Goal: Task Accomplishment & Management: Manage account settings

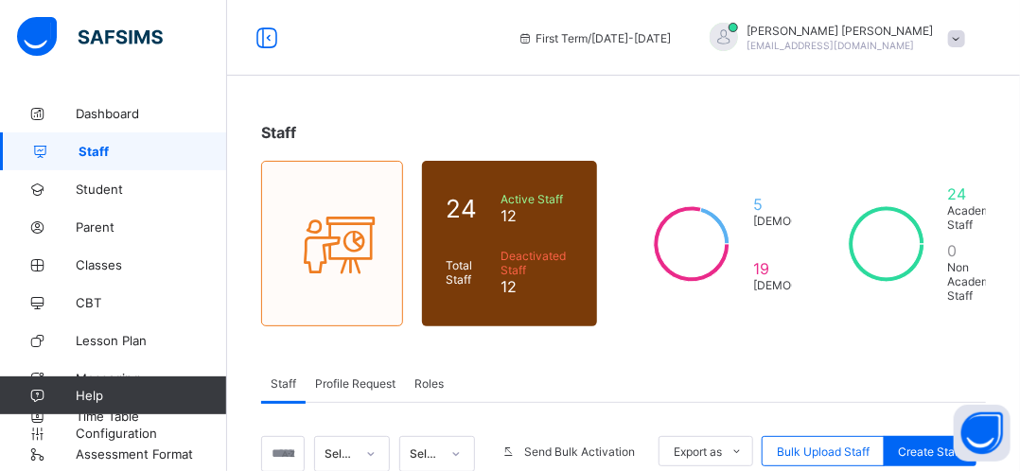
click at [103, 150] on span "Staff" at bounding box center [153, 151] width 149 height 15
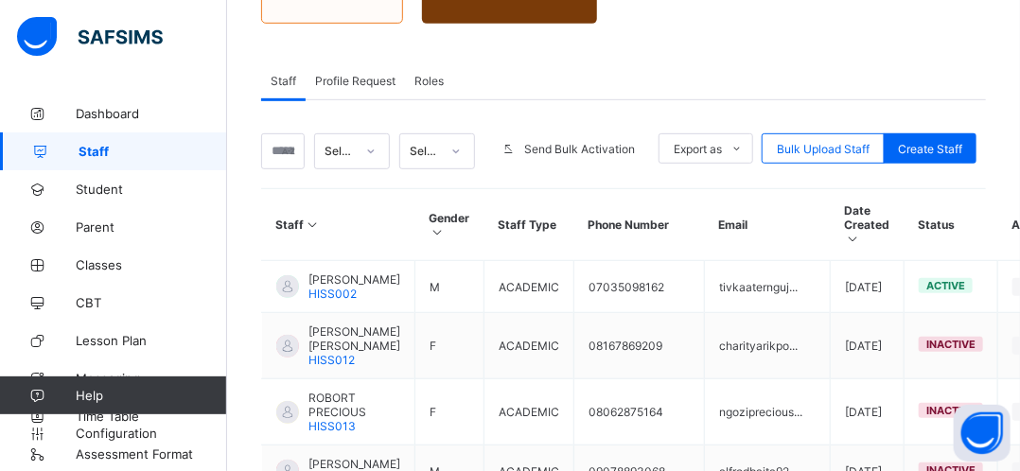
scroll to position [341, 0]
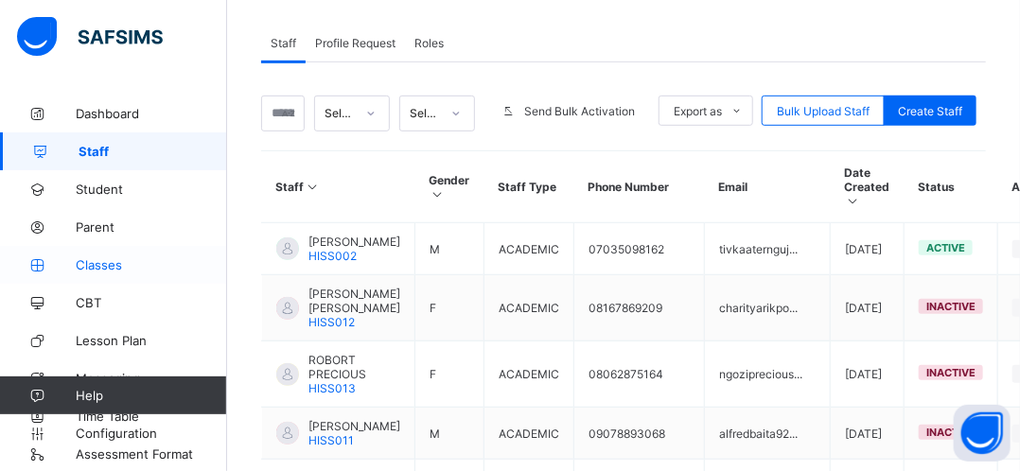
click at [108, 262] on span "Classes" at bounding box center [151, 264] width 151 height 15
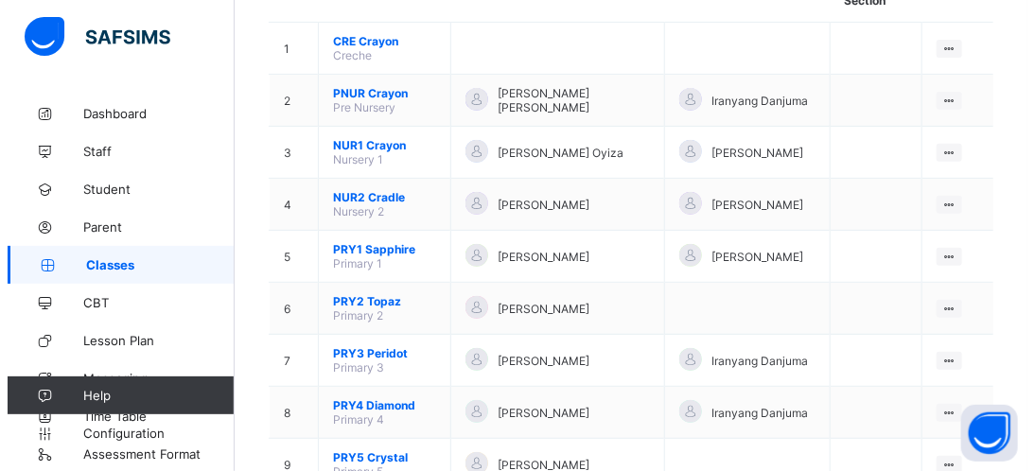
scroll to position [113, 0]
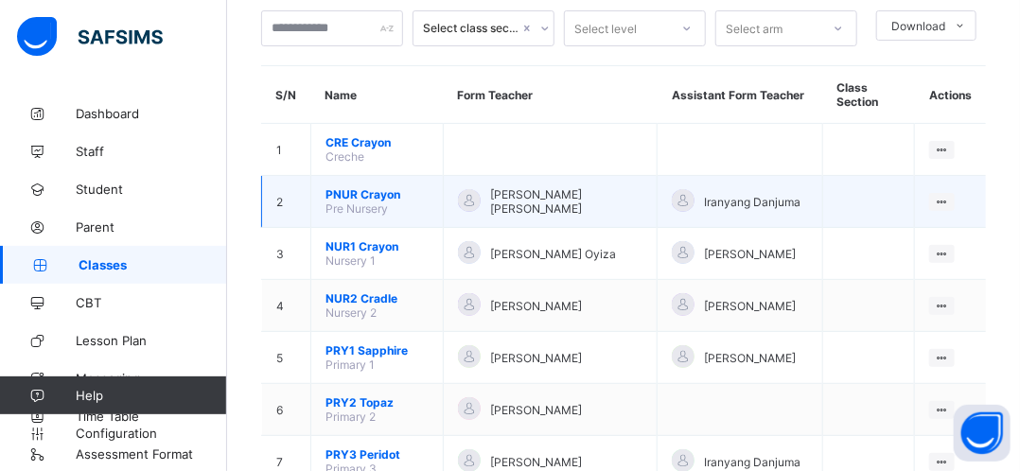
click at [537, 217] on td "[PERSON_NAME] [PERSON_NAME]" at bounding box center [550, 202] width 215 height 52
click at [364, 204] on span "Pre Nursery" at bounding box center [356, 208] width 62 height 14
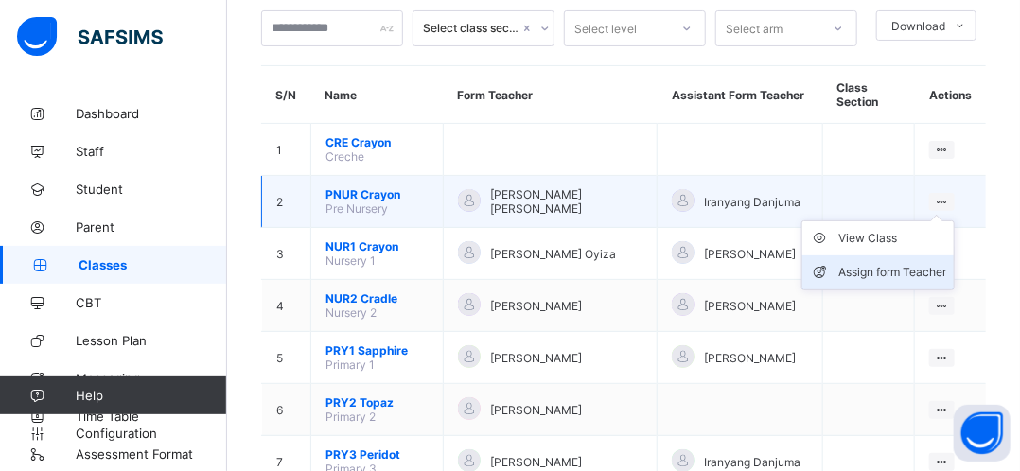
click at [894, 280] on div "Assign form Teacher" at bounding box center [892, 272] width 108 height 19
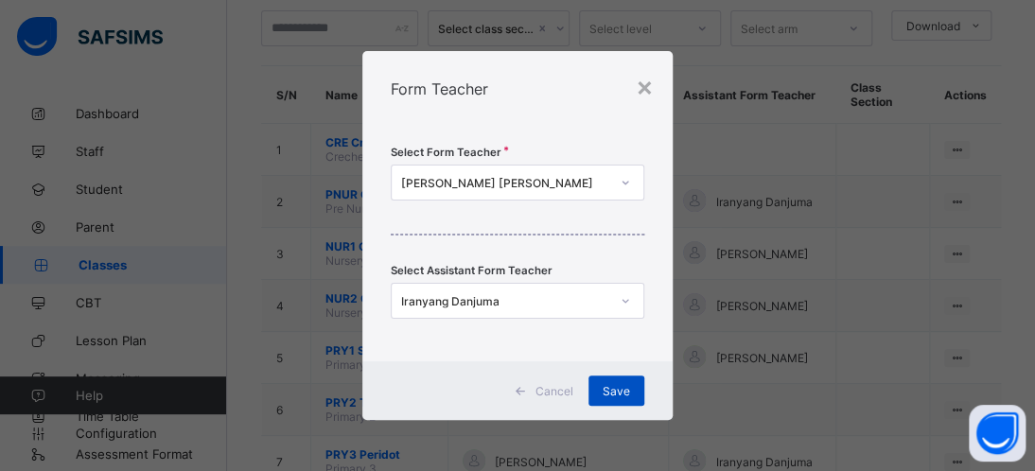
click at [612, 384] on span "Save" at bounding box center [616, 391] width 27 height 14
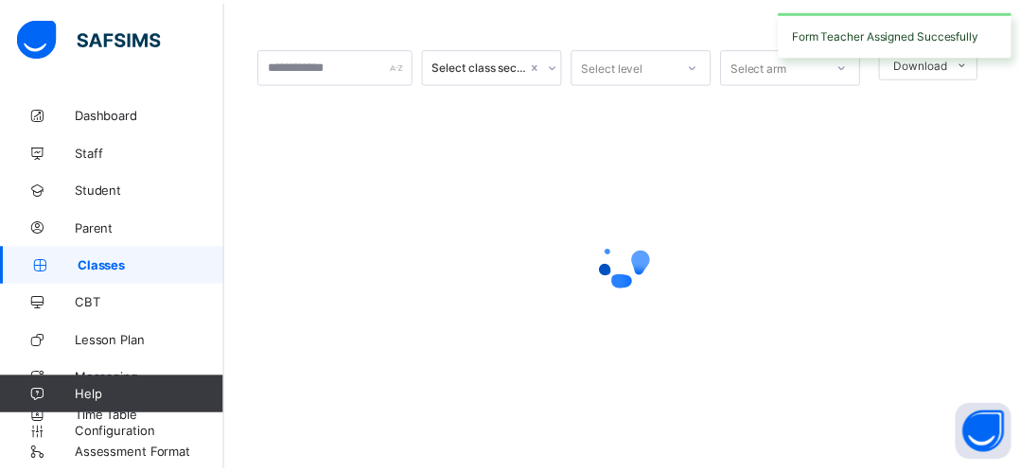
scroll to position [76, 0]
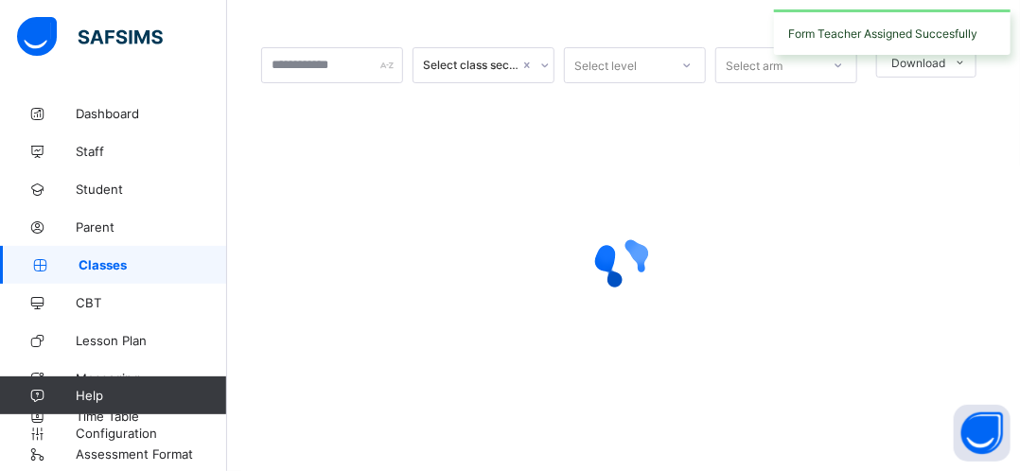
click at [614, 393] on div at bounding box center [623, 262] width 725 height 359
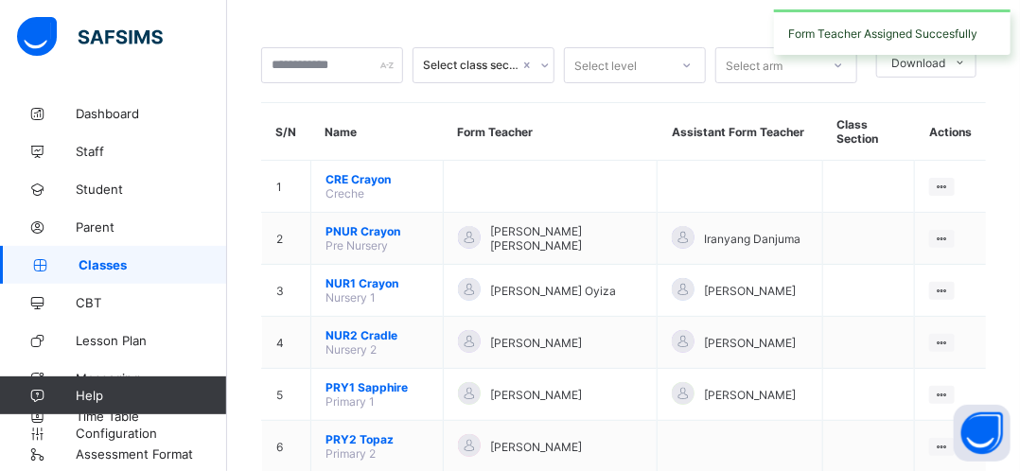
scroll to position [113, 0]
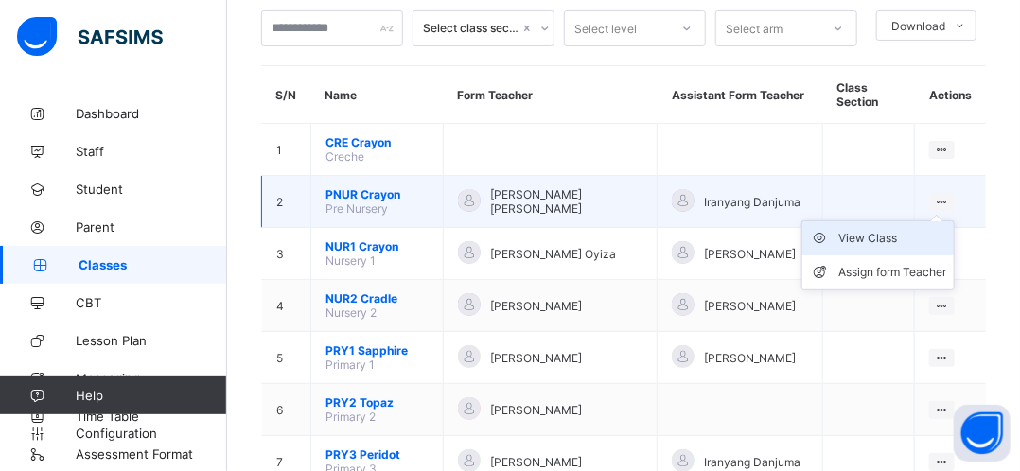
click at [916, 241] on div "View Class" at bounding box center [892, 238] width 108 height 19
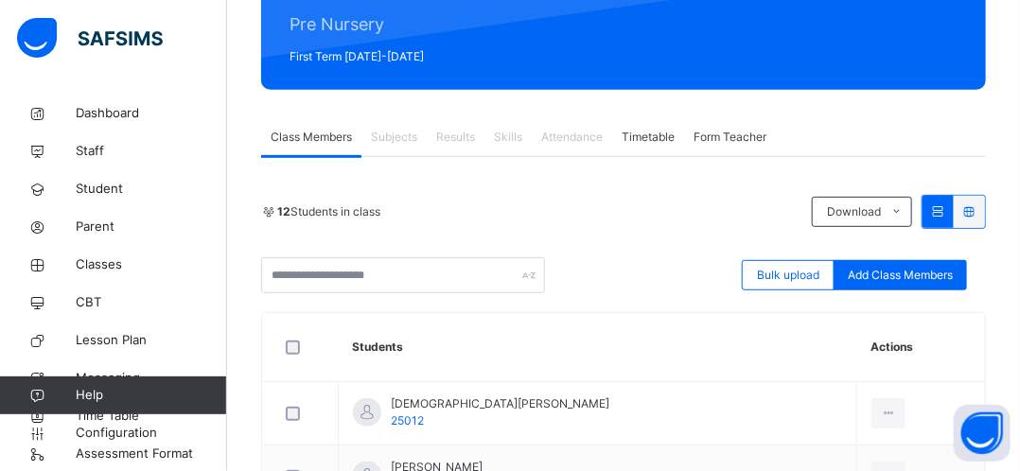
scroll to position [161, 0]
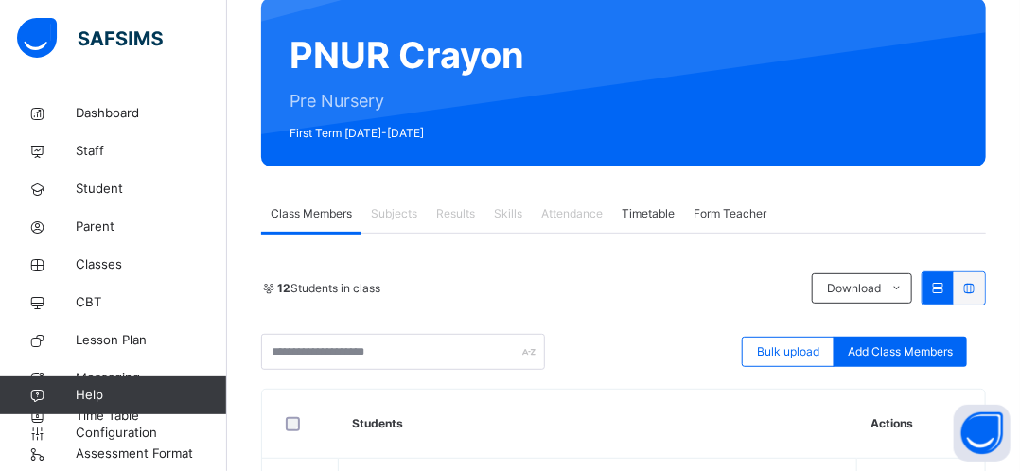
click at [719, 213] on span "Form Teacher" at bounding box center [729, 213] width 73 height 17
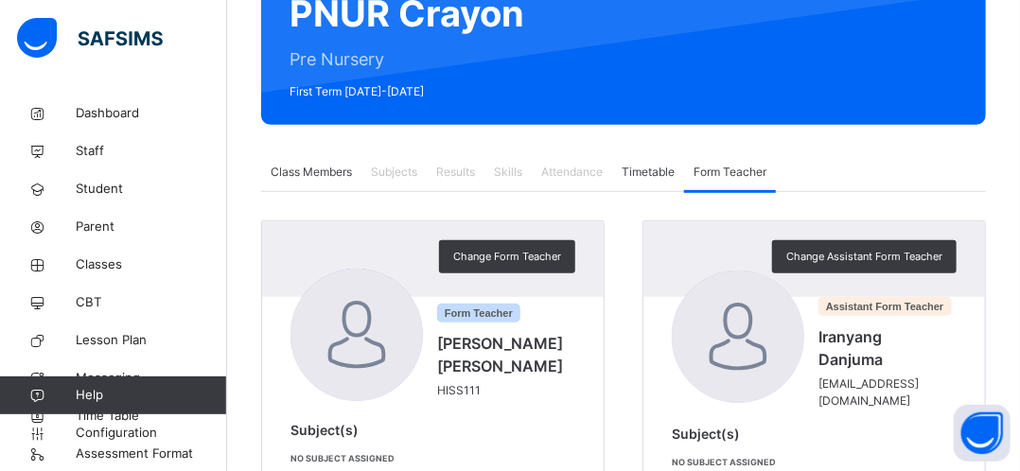
scroll to position [274, 0]
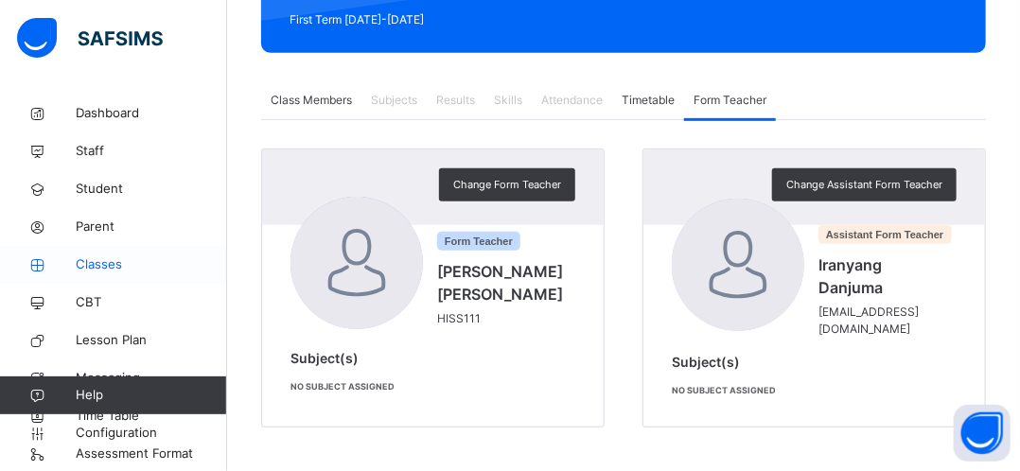
click at [132, 272] on span "Classes" at bounding box center [151, 264] width 151 height 19
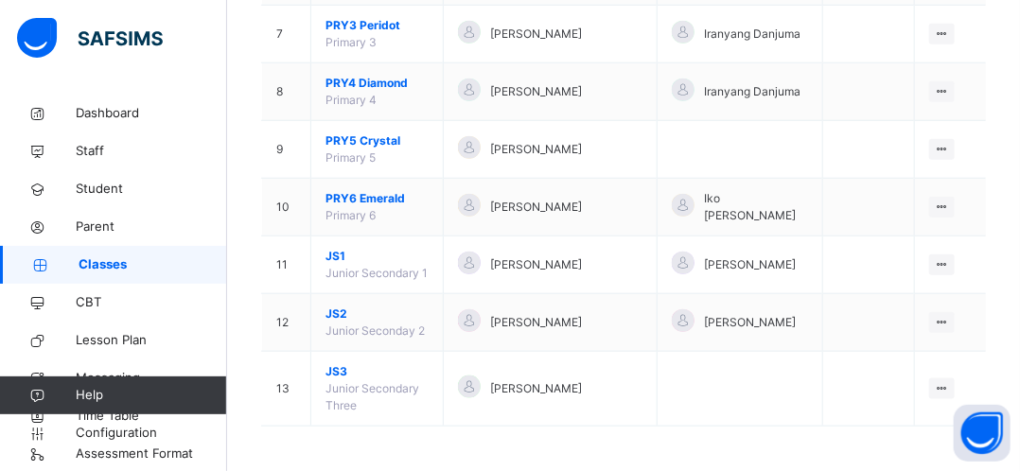
scroll to position [583, 0]
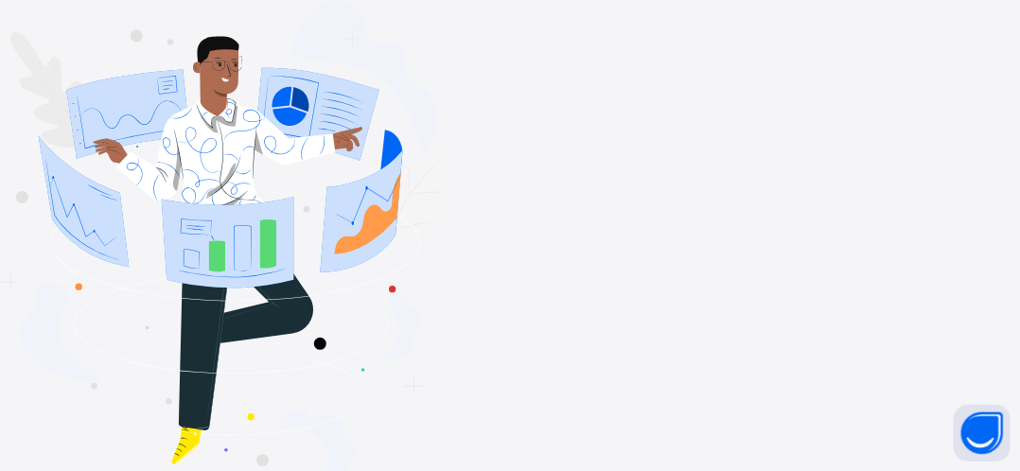
type input "**********"
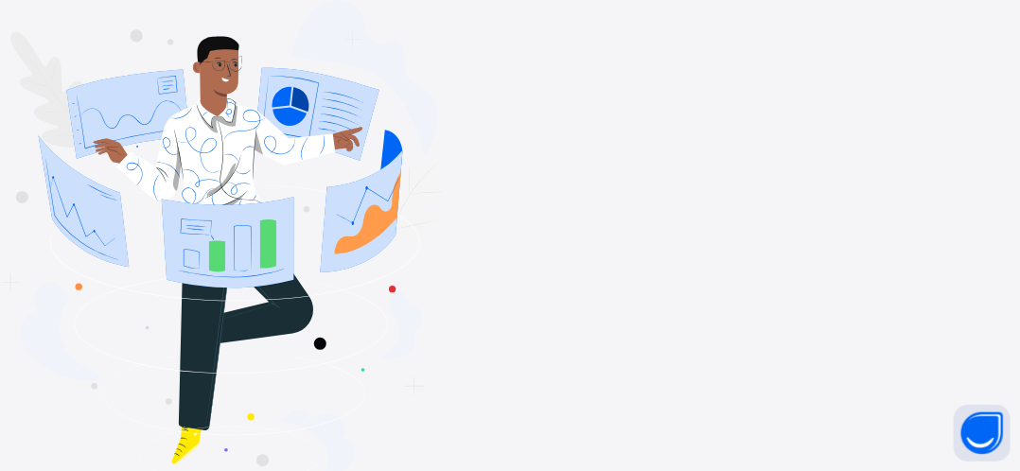
drag, startPoint x: 303, startPoint y: 12, endPoint x: 417, endPoint y: 53, distance: 121.5
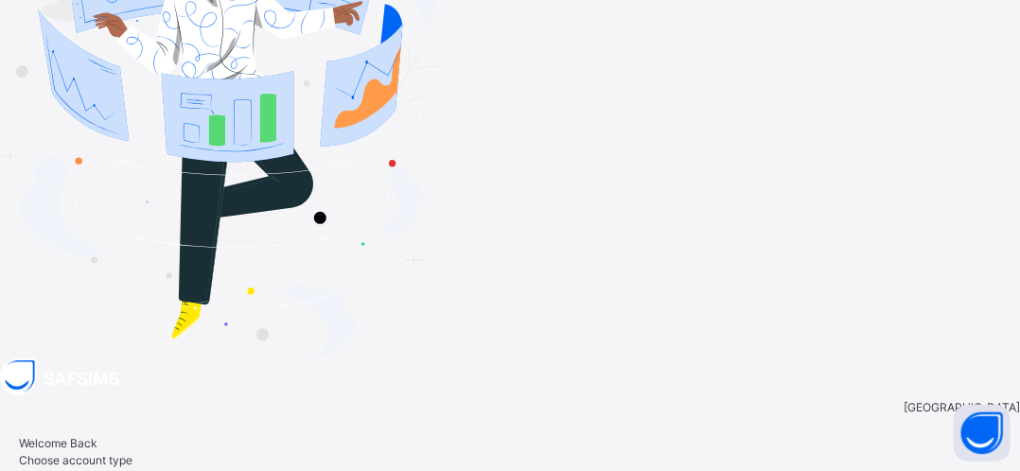
scroll to position [174, 0]
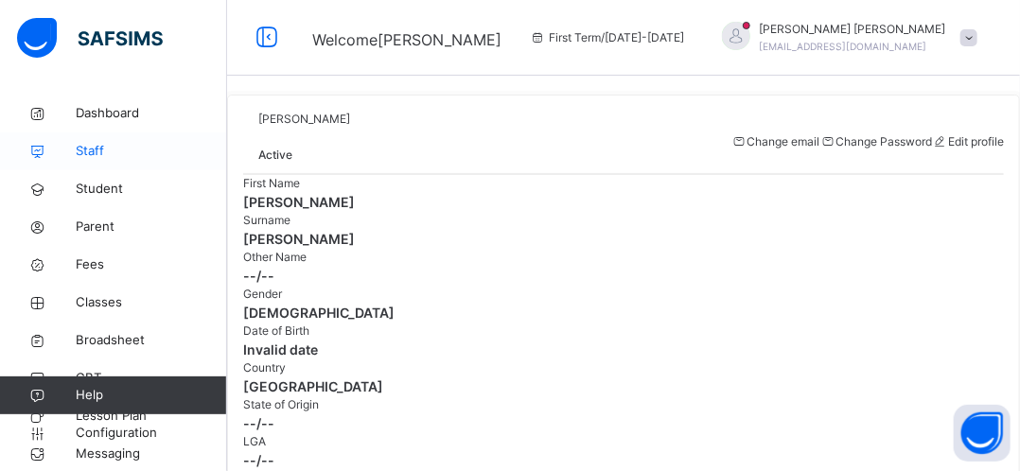
click at [110, 159] on span "Staff" at bounding box center [151, 151] width 151 height 19
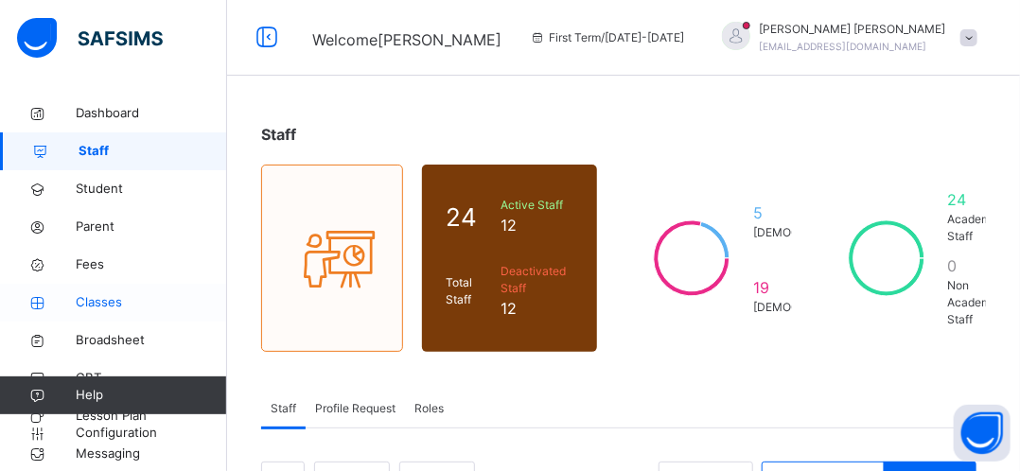
click at [110, 306] on span "Classes" at bounding box center [151, 302] width 151 height 19
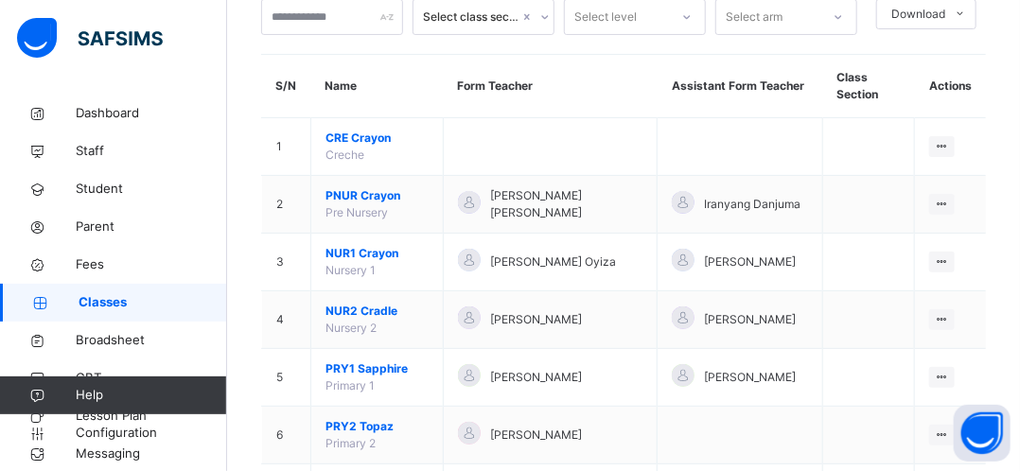
scroll to position [151, 0]
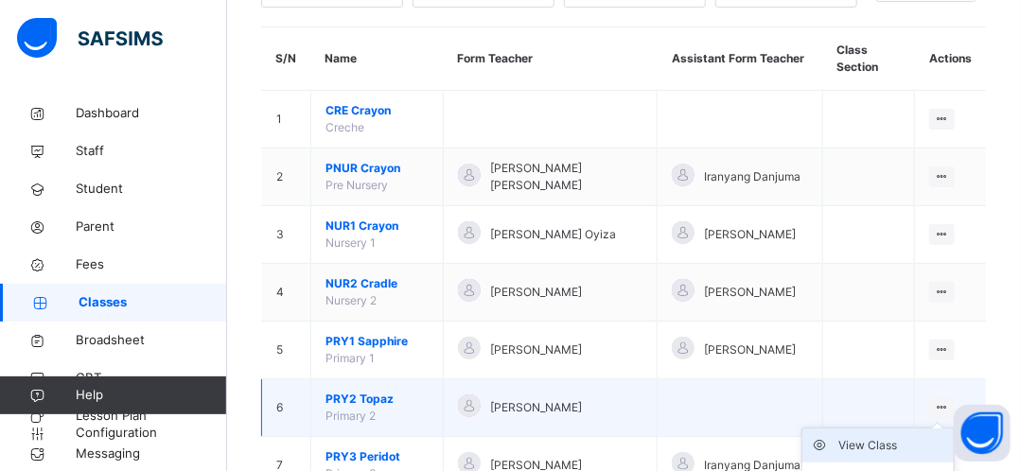
click at [897, 445] on div "View Class" at bounding box center [892, 445] width 108 height 19
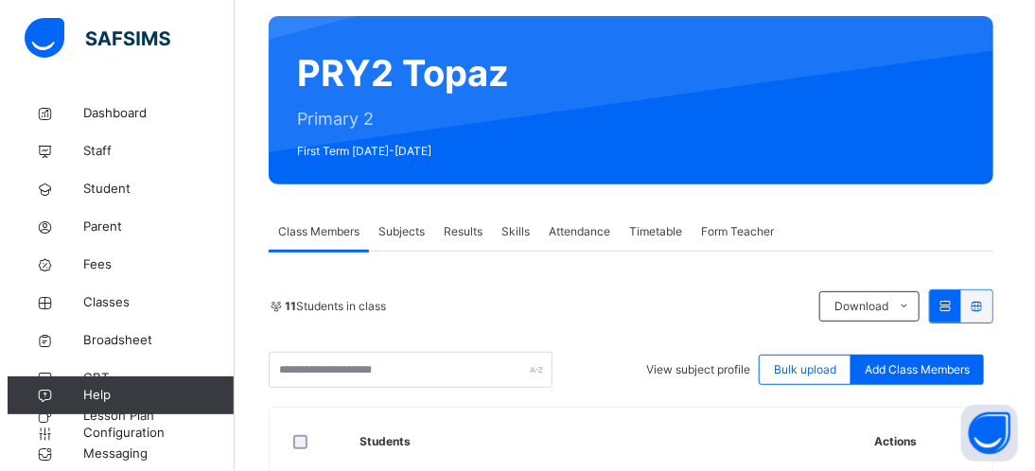
scroll to position [125, 0]
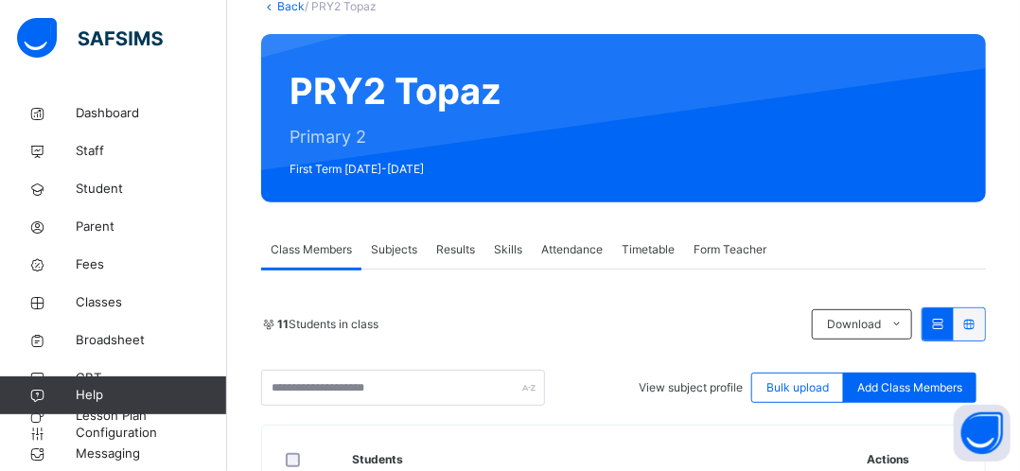
click at [742, 251] on span "Form Teacher" at bounding box center [729, 249] width 73 height 17
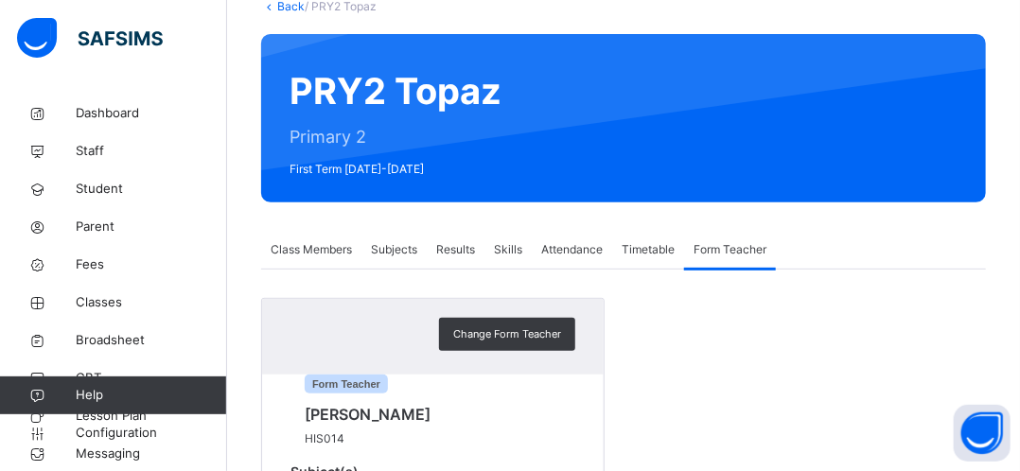
click at [742, 251] on span "Form Teacher" at bounding box center [729, 249] width 73 height 17
click at [510, 330] on span "Change Form Teacher" at bounding box center [507, 334] width 108 height 16
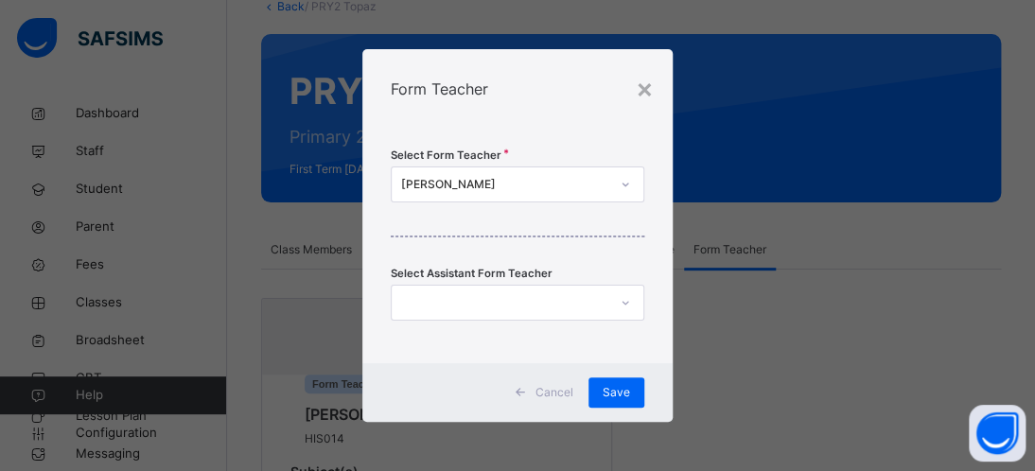
click at [628, 186] on icon at bounding box center [625, 184] width 11 height 19
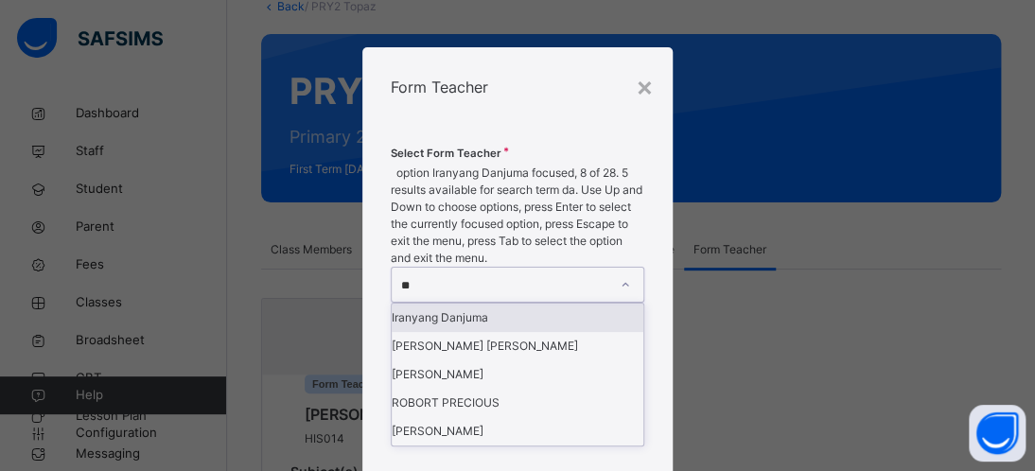
scroll to position [0, 0]
type input "***"
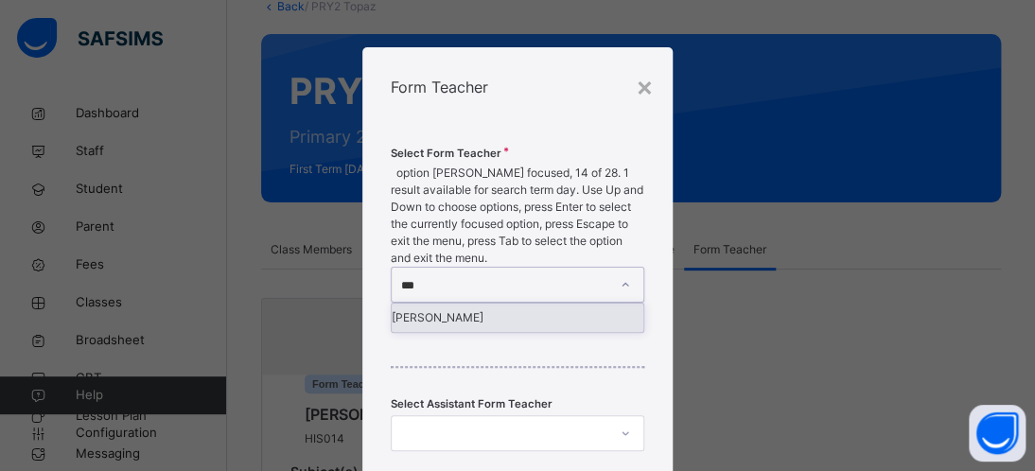
click at [453, 304] on div "[PERSON_NAME]" at bounding box center [518, 318] width 252 height 28
click at [453, 230] on div "Select Form Teacher option [PERSON_NAME] focused, 14 of 28. 1 result available …" at bounding box center [517, 310] width 310 height 367
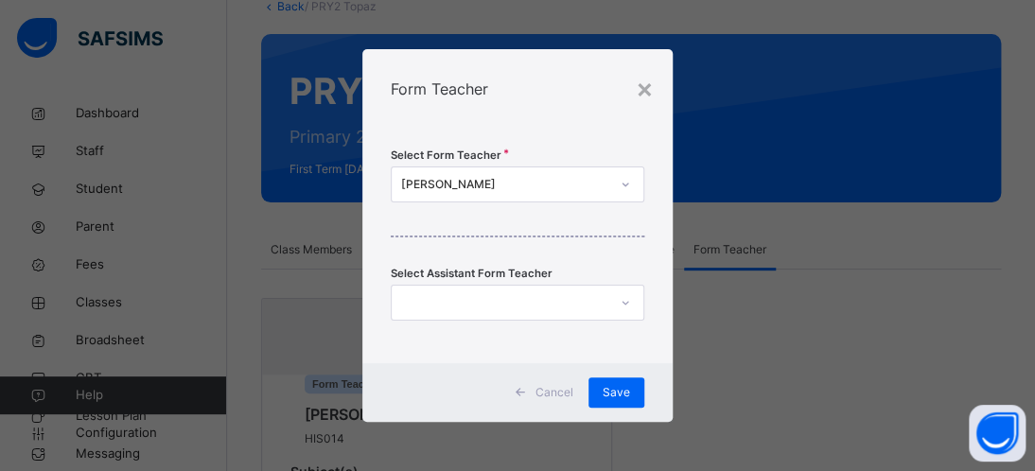
click at [511, 288] on div at bounding box center [500, 302] width 216 height 29
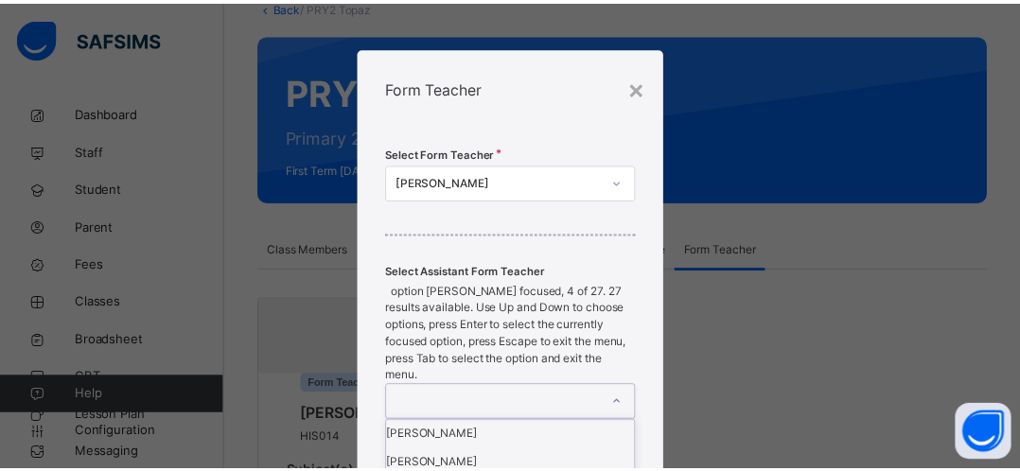
scroll to position [114, 0]
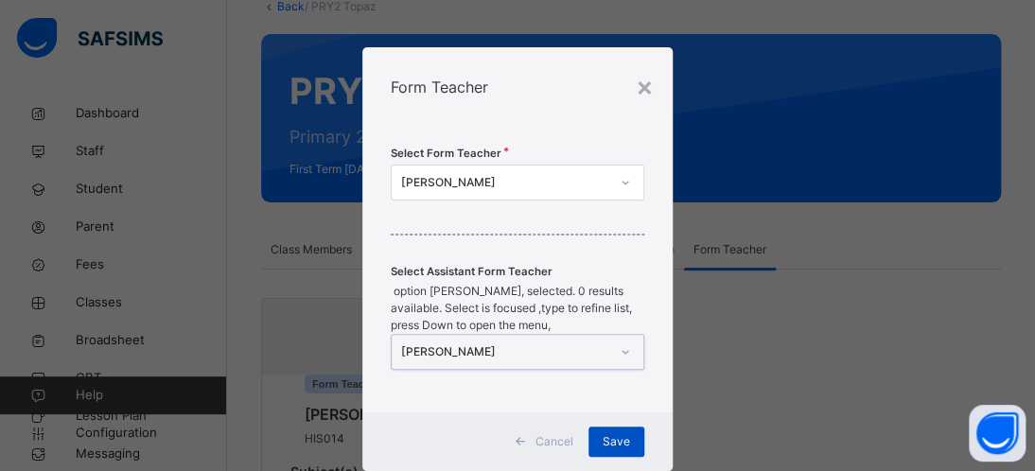
click at [622, 433] on span "Save" at bounding box center [616, 441] width 27 height 17
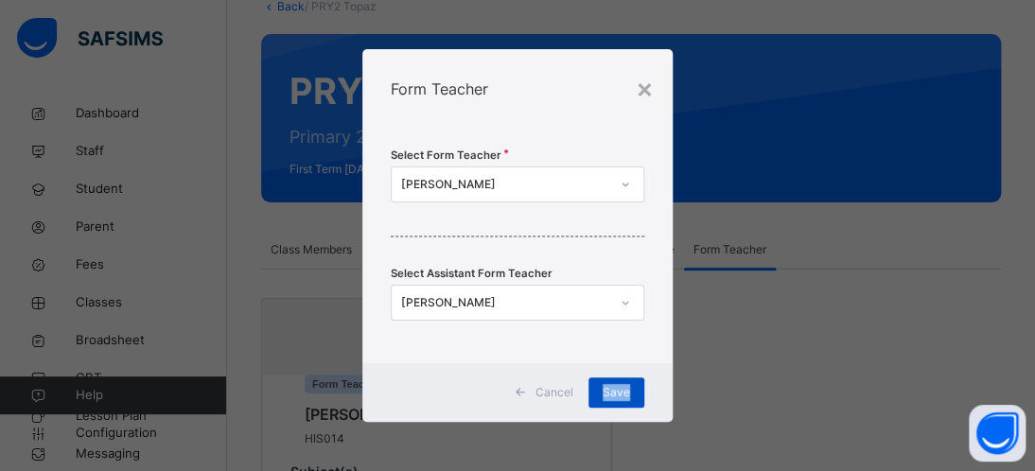
click at [622, 391] on span "Save" at bounding box center [616, 392] width 27 height 17
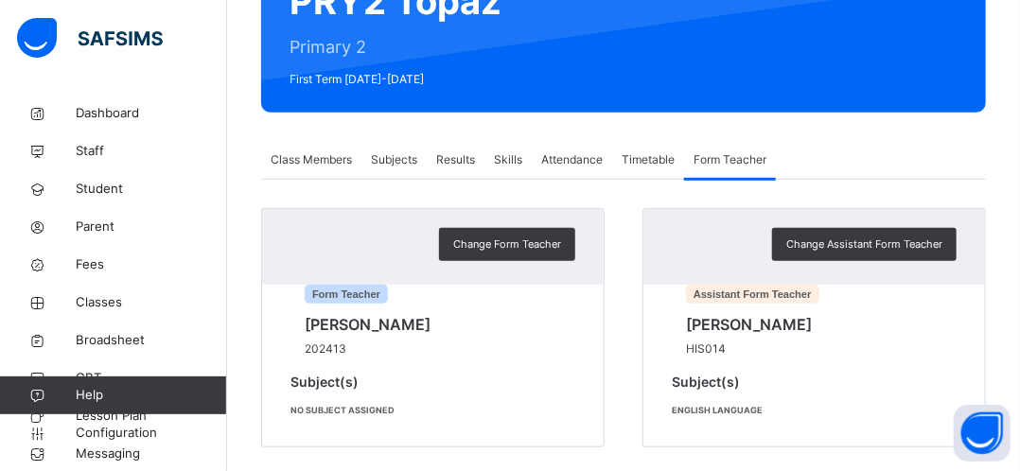
scroll to position [284, 0]
